Goal: Transaction & Acquisition: Purchase product/service

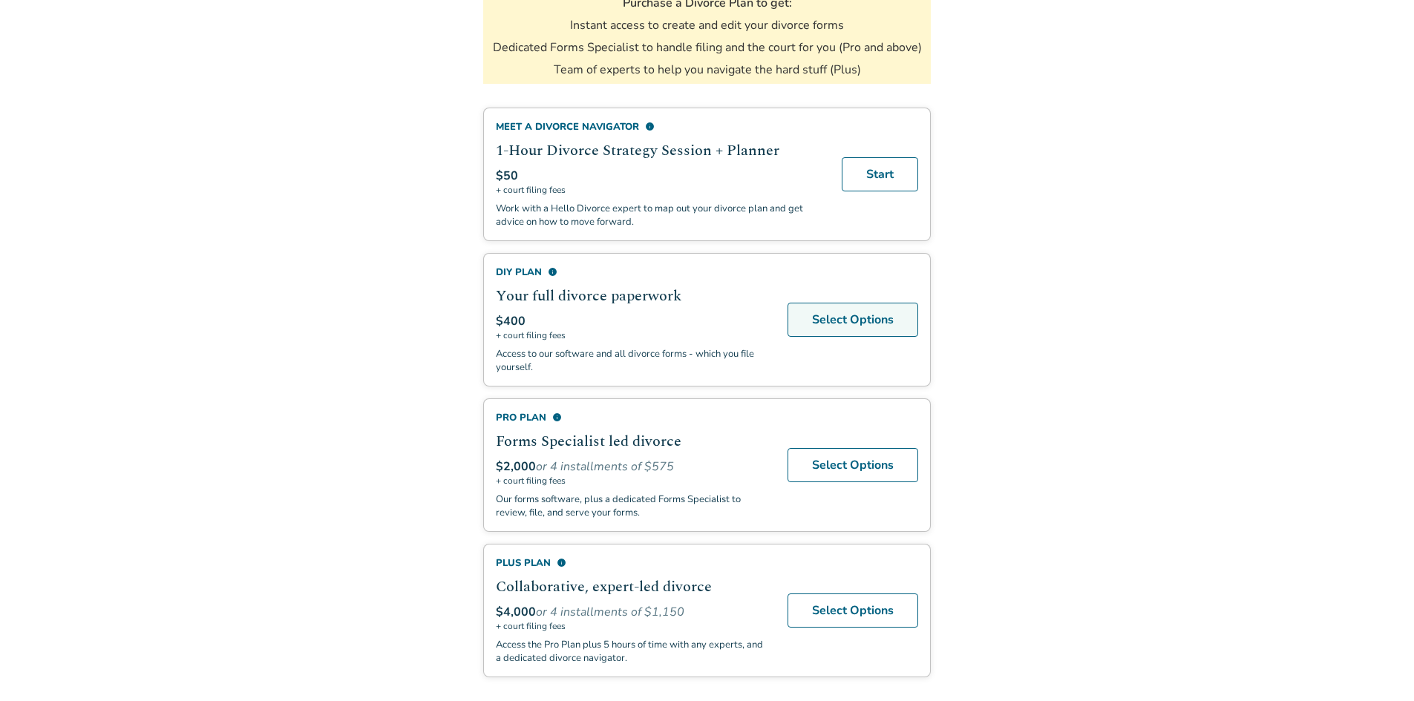
click at [879, 326] on link "Select Options" at bounding box center [852, 320] width 131 height 34
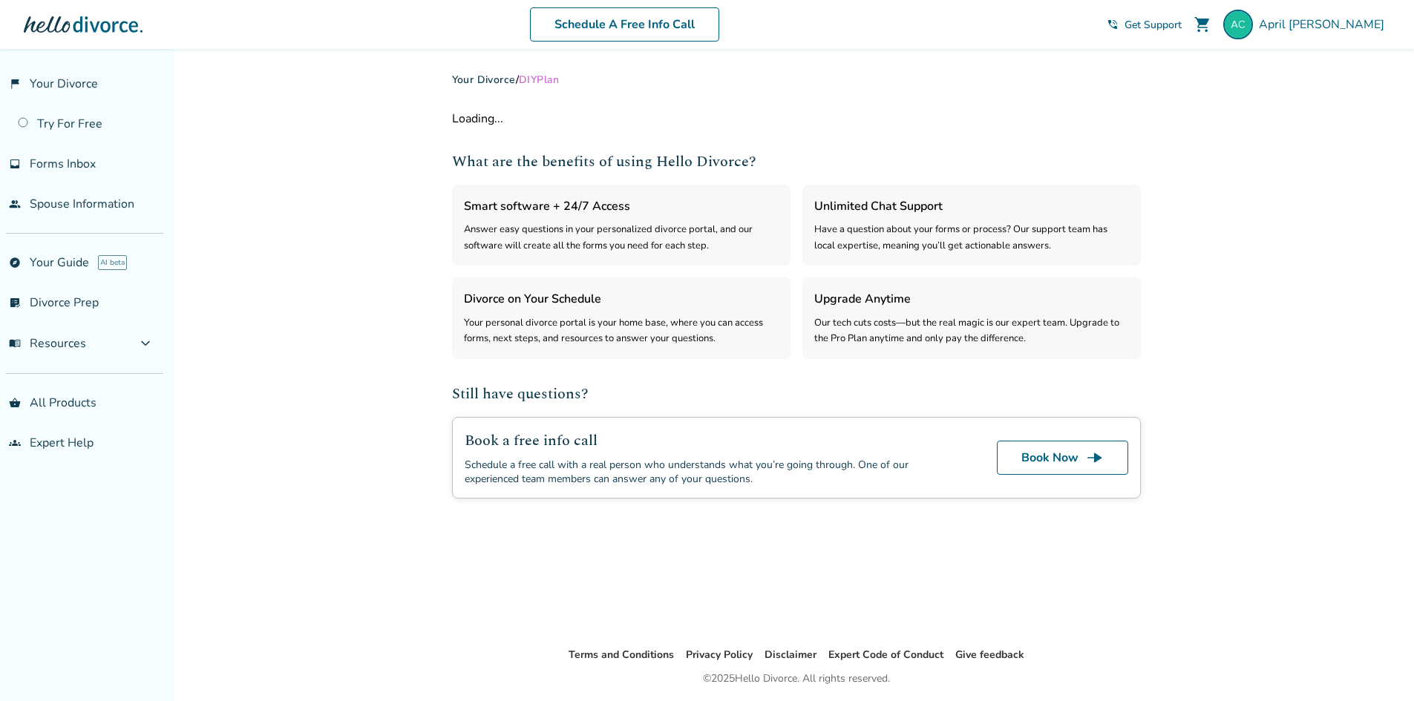
select select "***"
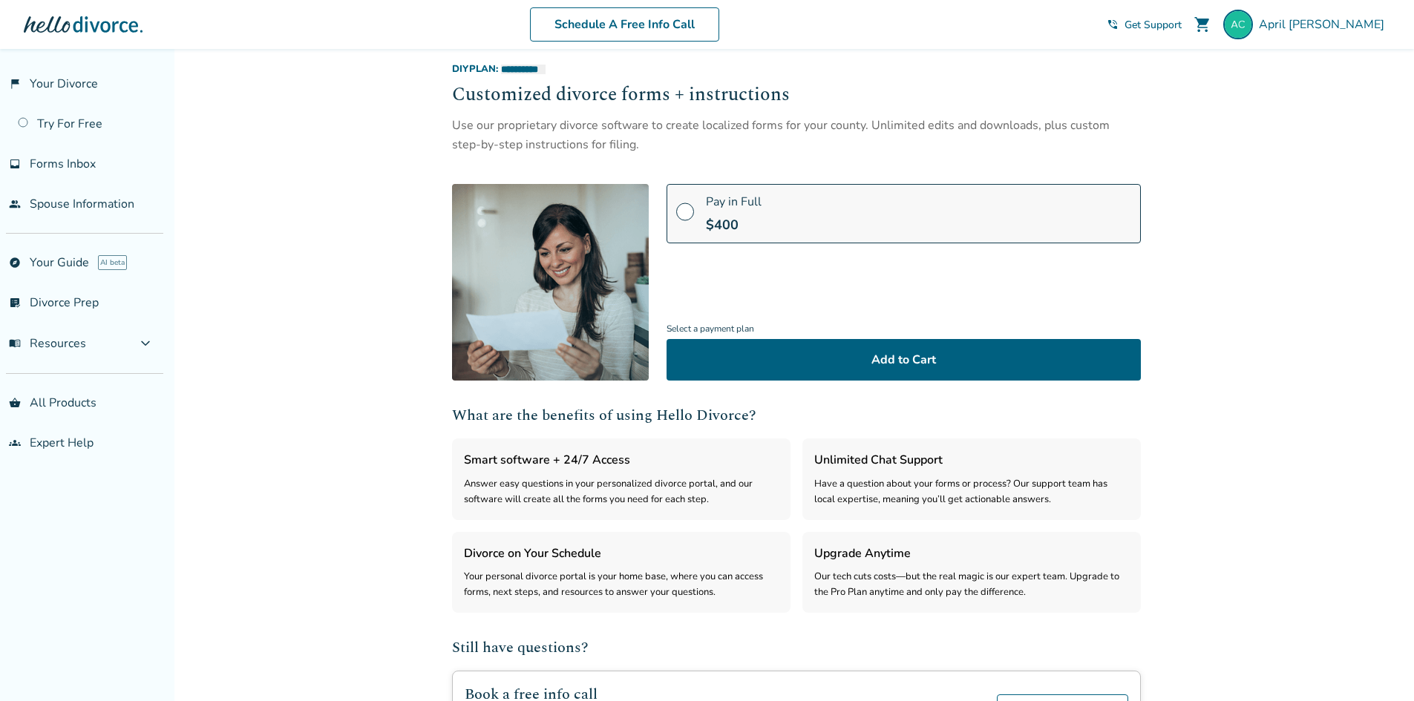
scroll to position [74, 0]
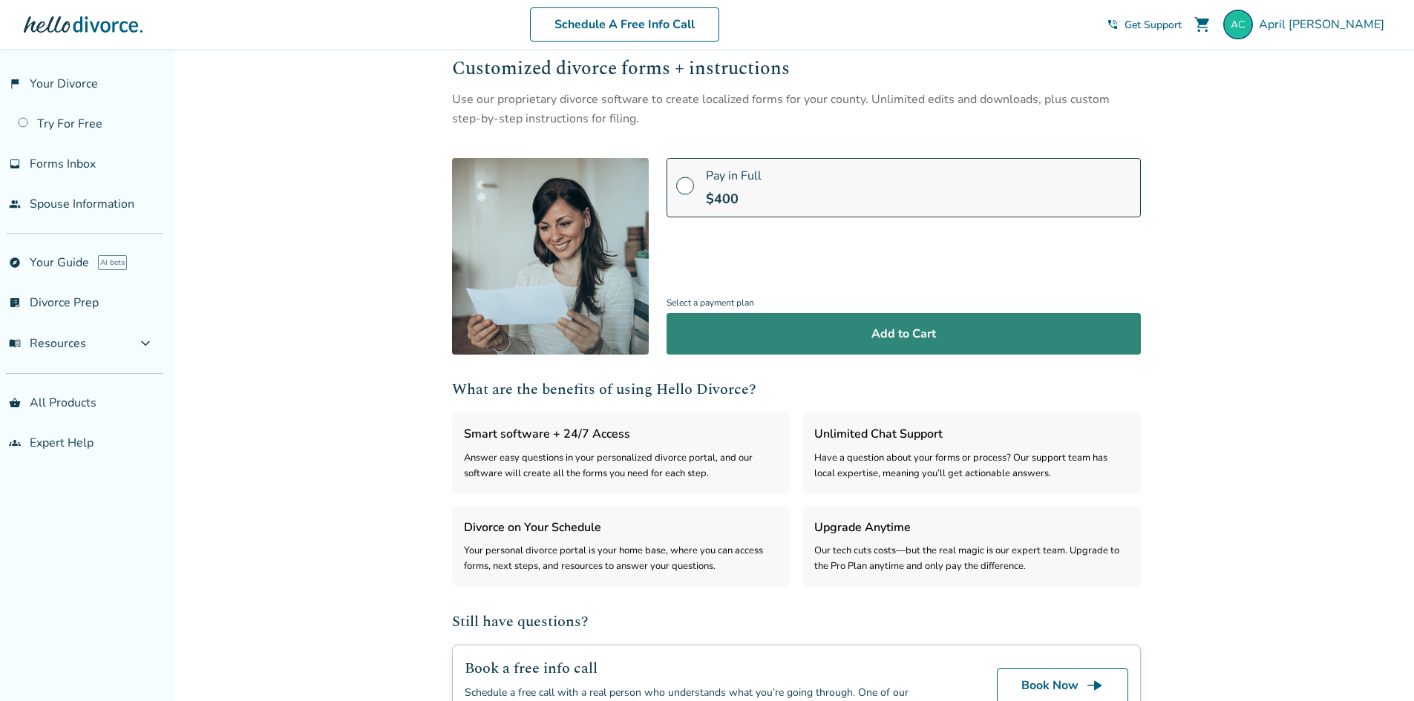
click at [938, 328] on button "Add to Cart" at bounding box center [903, 334] width 474 height 42
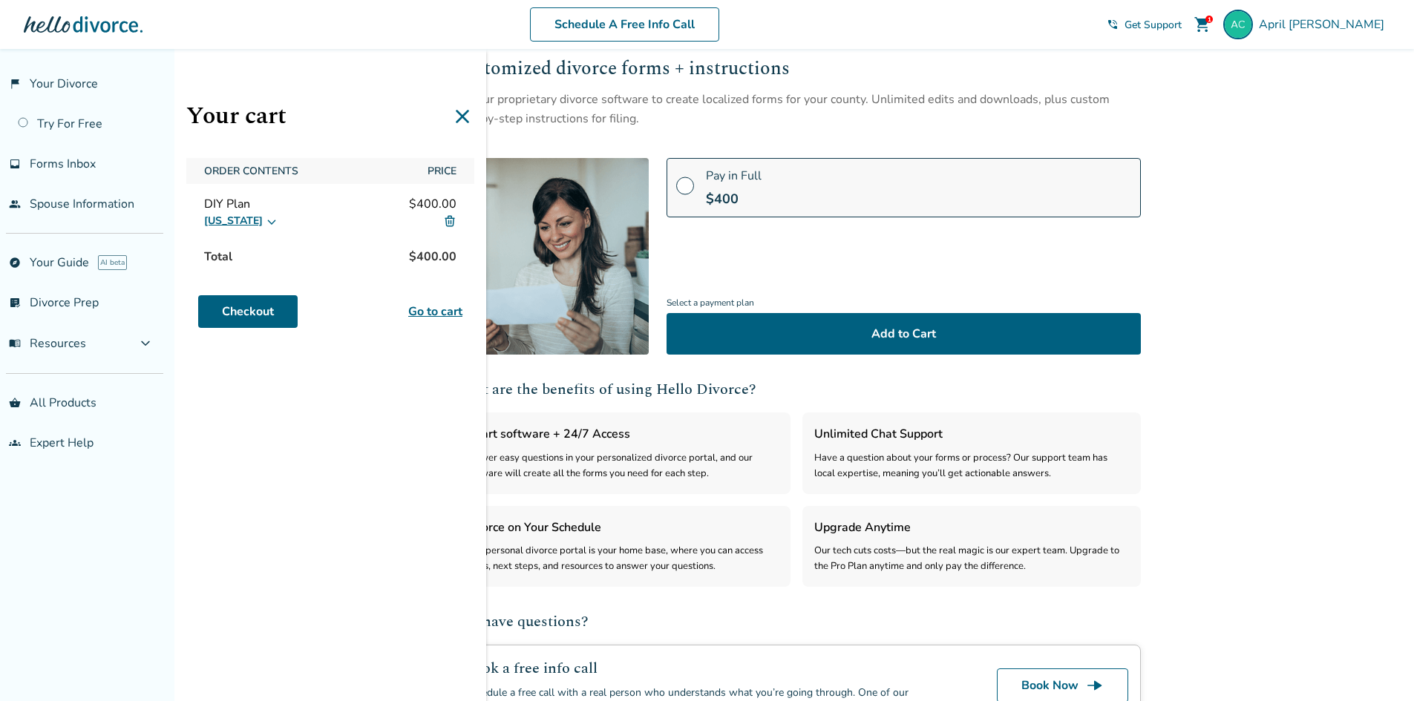
click at [266, 223] on icon at bounding box center [272, 221] width 12 height 12
click at [295, 206] on div "DIY Plan $400.00" at bounding box center [330, 204] width 252 height 16
click at [269, 318] on link "Checkout" at bounding box center [247, 311] width 99 height 33
